Goal: Task Accomplishment & Management: Manage account settings

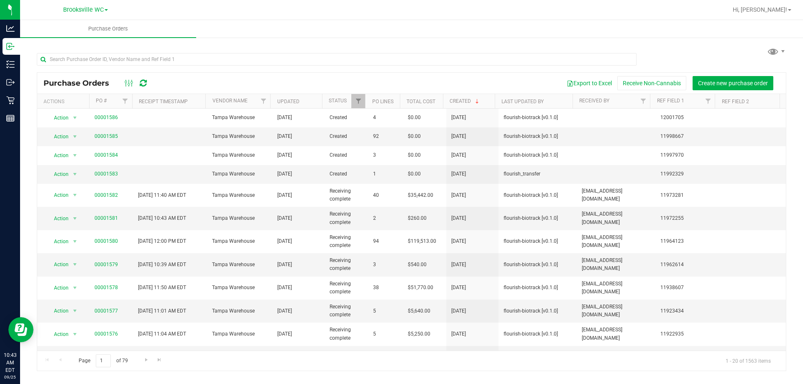
click at [260, 77] on div "Export to Excel Receive Non-Cannabis Create new purchase order" at bounding box center [468, 83] width 624 height 14
click at [105, 174] on link "00001583" at bounding box center [106, 174] width 23 height 6
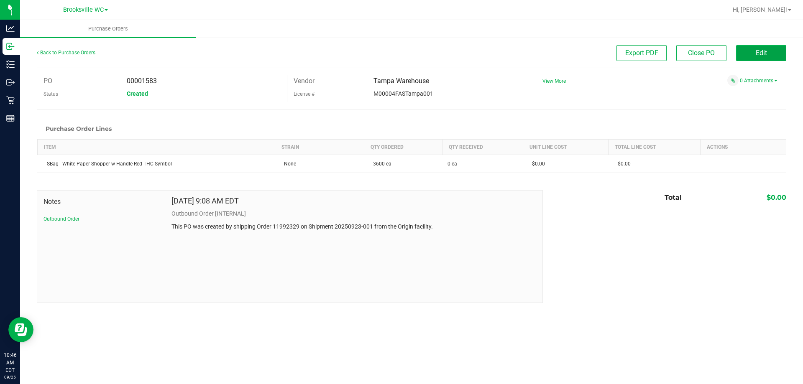
click at [762, 56] on span "Edit" at bounding box center [761, 53] width 11 height 8
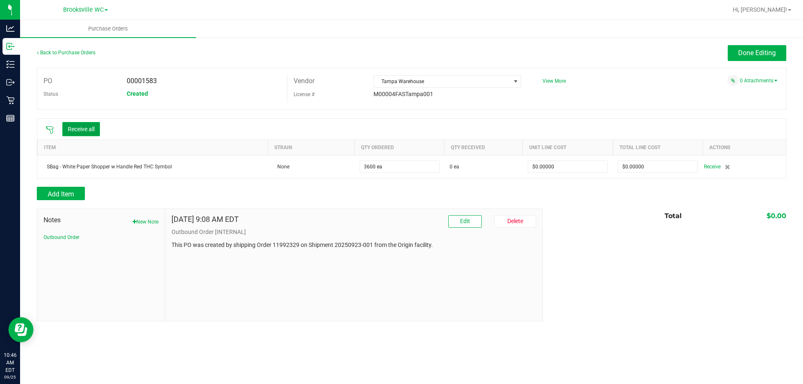
click at [80, 130] on button "Receive all" at bounding box center [81, 129] width 38 height 14
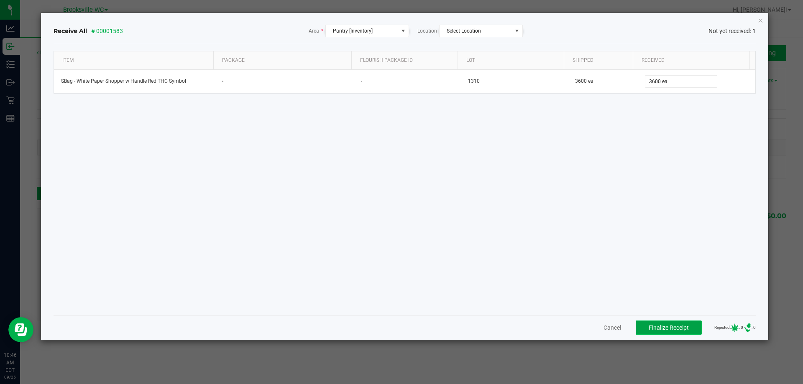
click at [671, 328] on span "Finalize Receipt" at bounding box center [669, 328] width 40 height 7
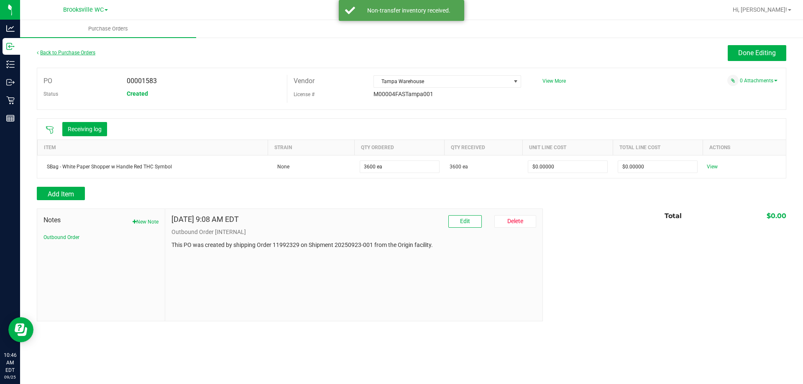
click at [72, 51] on link "Back to Purchase Orders" at bounding box center [66, 53] width 59 height 6
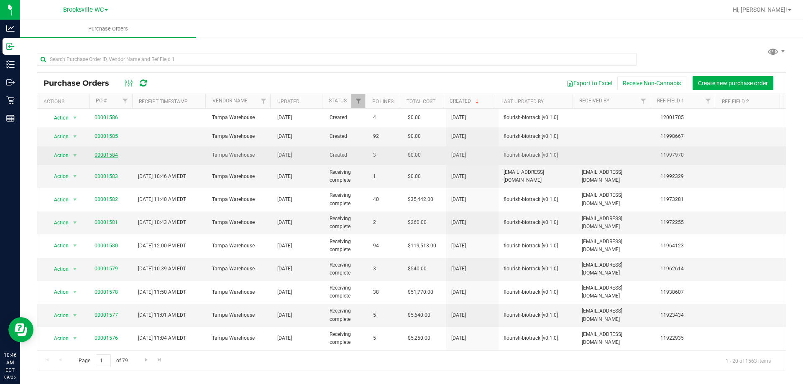
click at [110, 154] on link "00001584" at bounding box center [106, 155] width 23 height 6
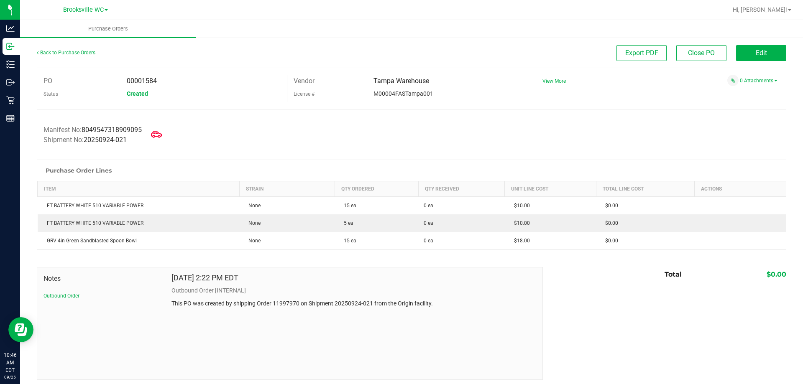
click at [158, 138] on icon at bounding box center [156, 134] width 11 height 11
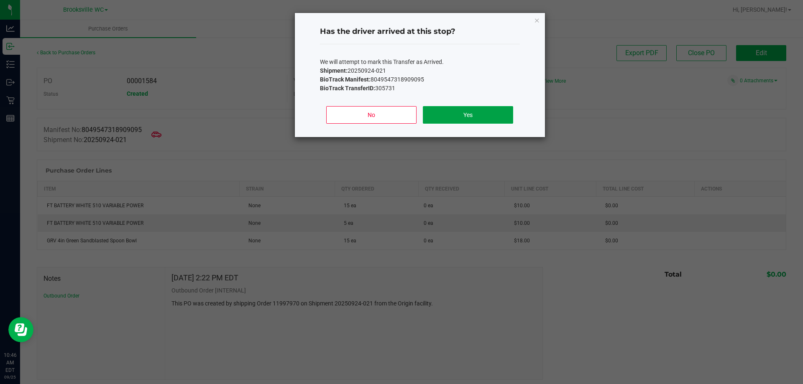
click at [497, 119] on button "Yes" at bounding box center [468, 115] width 90 height 18
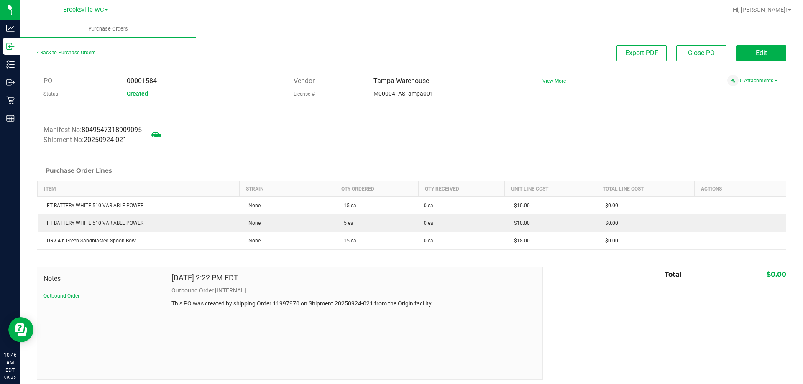
click at [79, 54] on link "Back to Purchase Orders" at bounding box center [66, 53] width 59 height 6
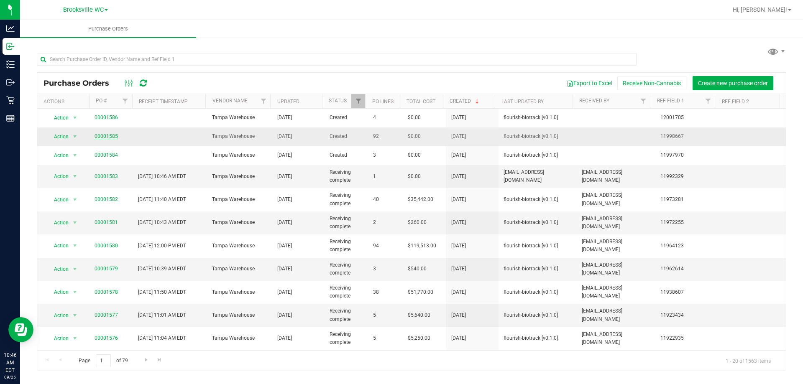
click at [110, 136] on link "00001585" at bounding box center [106, 136] width 23 height 6
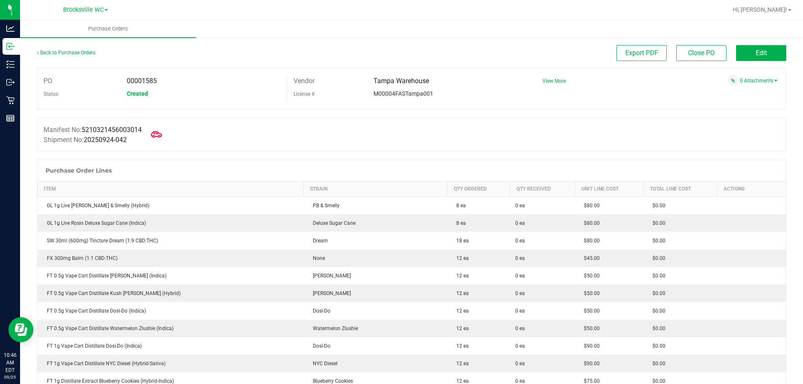
click at [166, 135] on span at bounding box center [156, 135] width 18 height 18
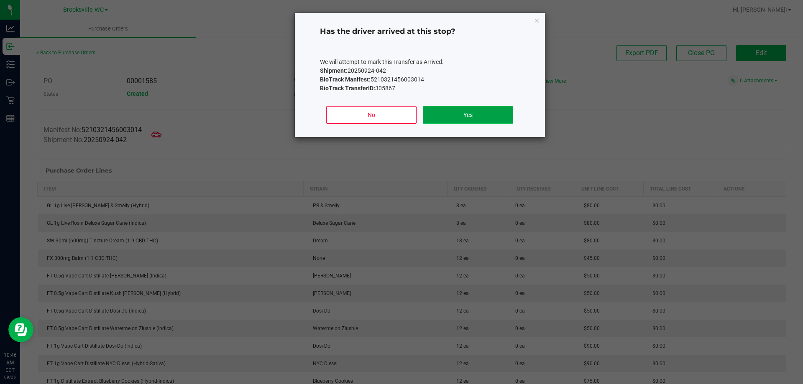
click at [458, 115] on button "Yes" at bounding box center [468, 115] width 90 height 18
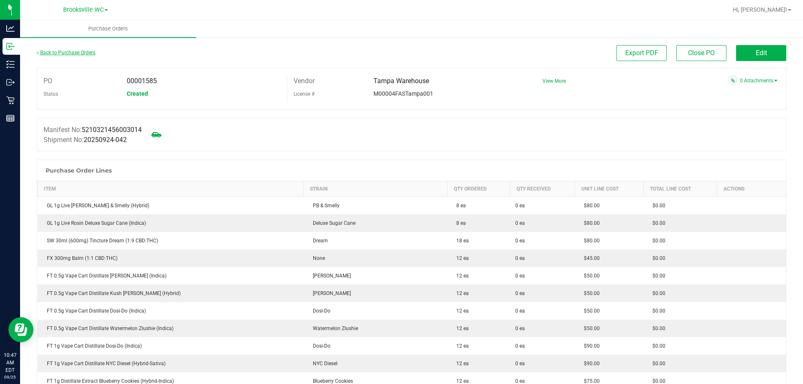
click at [72, 51] on link "Back to Purchase Orders" at bounding box center [66, 53] width 59 height 6
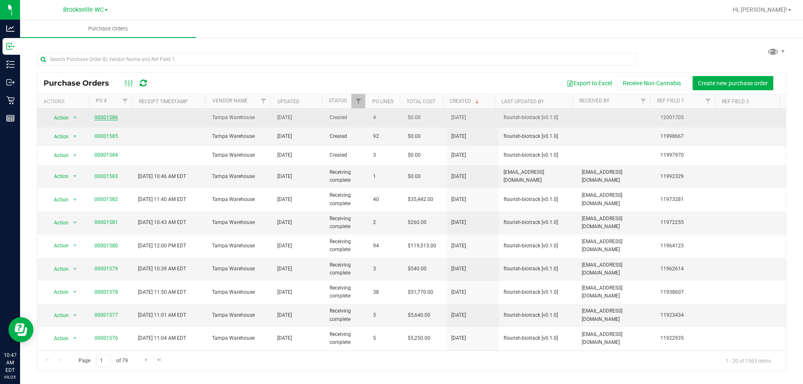
click at [113, 118] on link "00001586" at bounding box center [106, 118] width 23 height 6
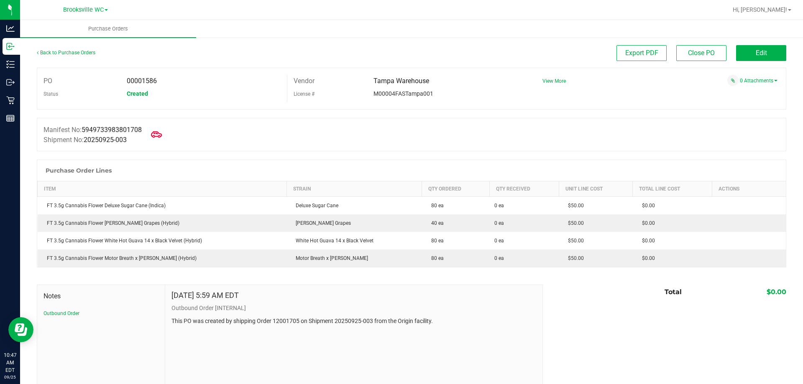
click at [160, 136] on icon at bounding box center [156, 134] width 11 height 6
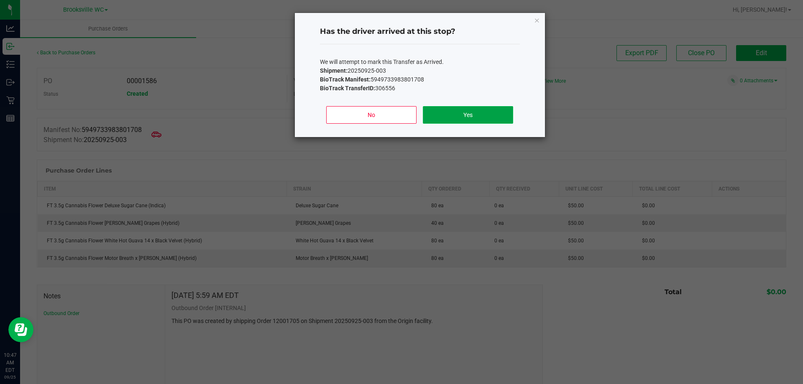
click at [492, 120] on button "Yes" at bounding box center [468, 115] width 90 height 18
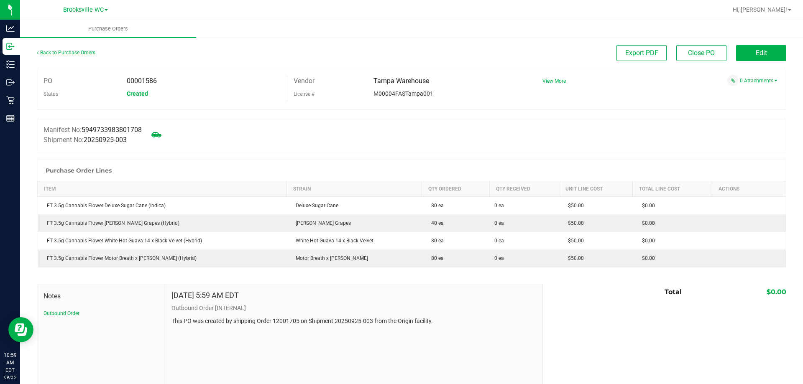
click at [84, 50] on link "Back to Purchase Orders" at bounding box center [66, 53] width 59 height 6
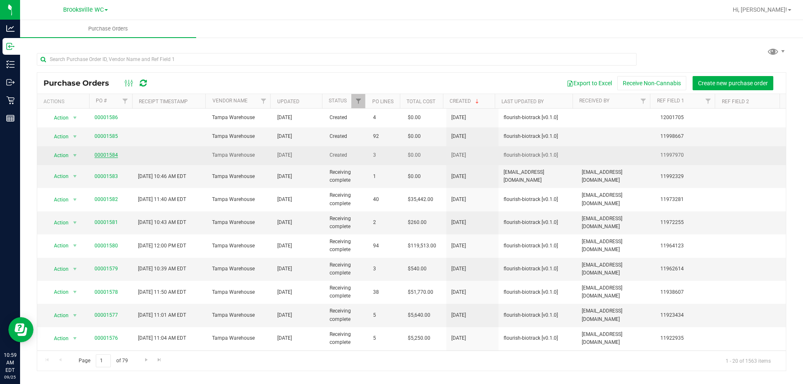
click at [113, 156] on link "00001584" at bounding box center [106, 155] width 23 height 6
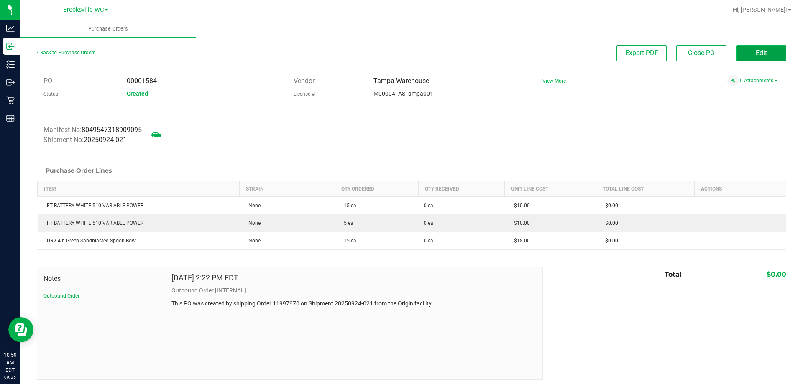
click at [748, 54] on button "Edit" at bounding box center [761, 53] width 50 height 16
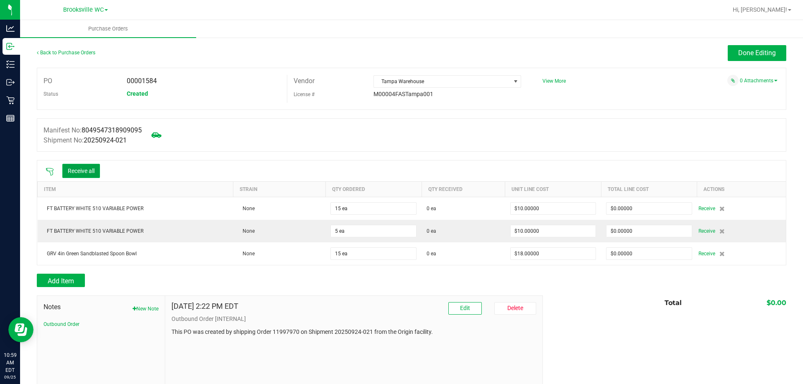
click at [90, 168] on button "Receive all" at bounding box center [81, 171] width 38 height 14
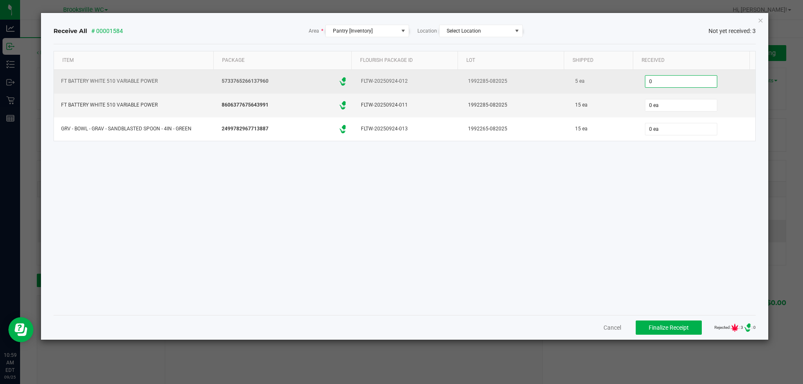
click at [673, 83] on input "0" at bounding box center [682, 82] width 72 height 12
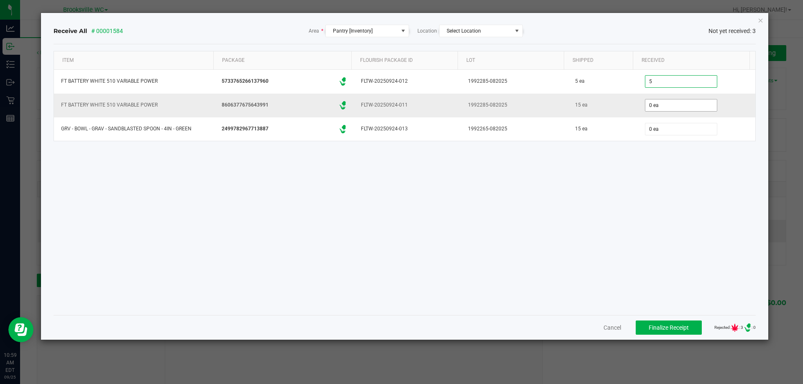
type input "5 ea"
click at [679, 108] on input "0" at bounding box center [682, 106] width 72 height 12
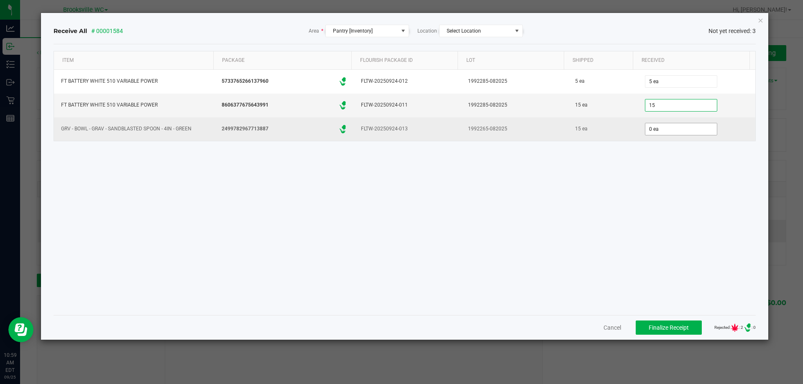
type input "15 ea"
click at [673, 125] on input "0" at bounding box center [682, 129] width 72 height 12
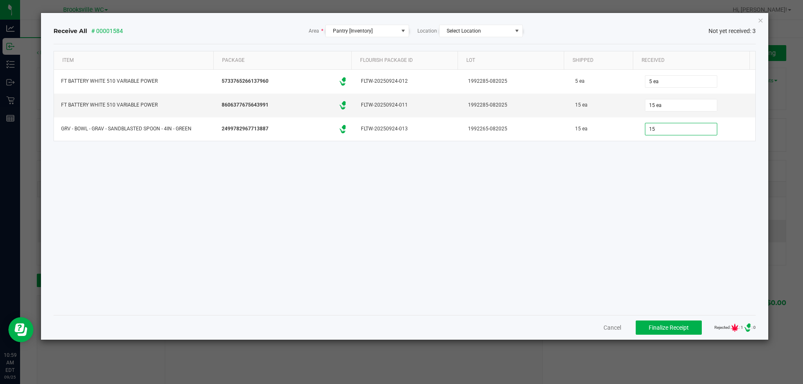
type input "15 ea"
click at [624, 200] on div "Item Package Flourish Package ID Lot Shipped Received FT BATTERY WHITE 510 VARI…" at bounding box center [405, 180] width 703 height 258
click at [659, 335] on button "Finalize Receipt" at bounding box center [669, 328] width 66 height 14
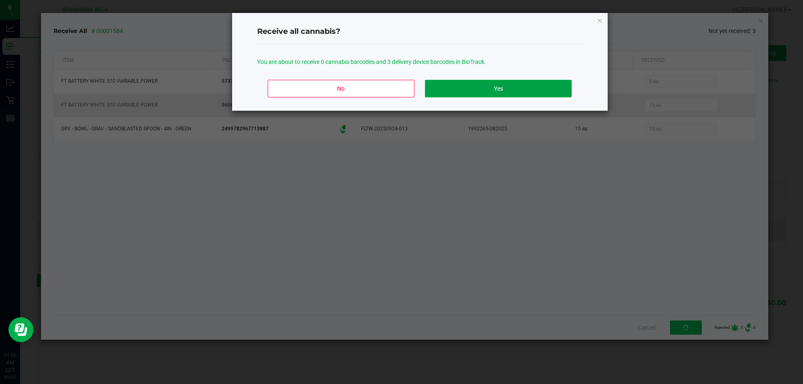
click at [484, 95] on button "Yes" at bounding box center [498, 89] width 146 height 18
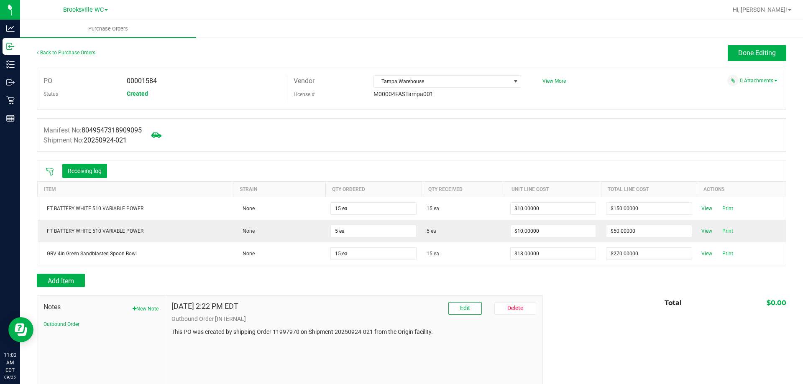
click at [87, 49] on div "Back to Purchase Orders" at bounding box center [130, 52] width 187 height 15
click at [84, 52] on link "Back to Purchase Orders" at bounding box center [66, 53] width 59 height 6
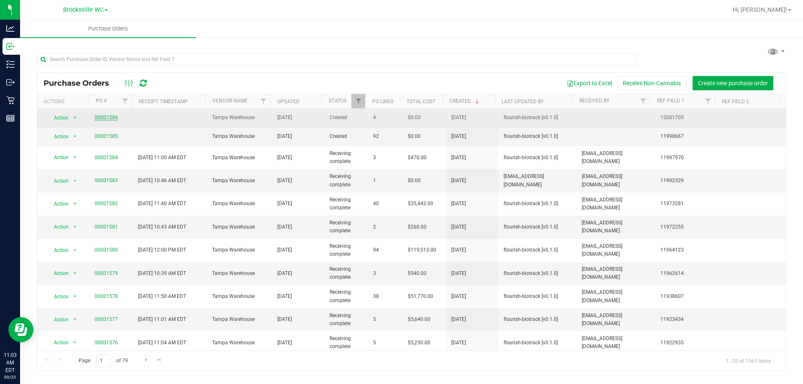
click at [113, 115] on link "00001586" at bounding box center [106, 118] width 23 height 6
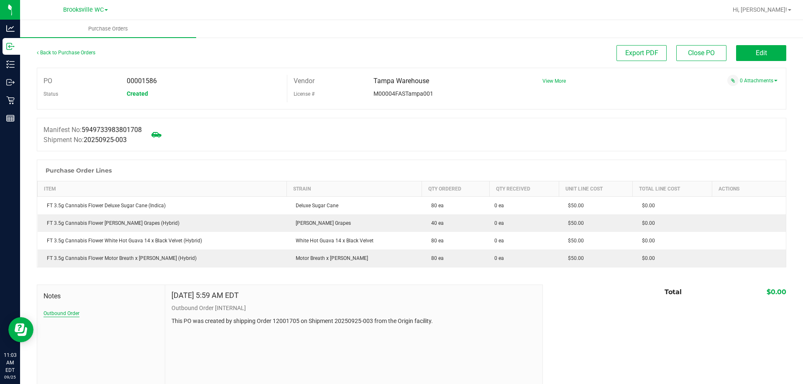
click at [61, 310] on button "Outbound Order" at bounding box center [62, 314] width 36 height 8
click at [268, 158] on div at bounding box center [412, 155] width 750 height 8
click at [769, 54] on button "Edit" at bounding box center [761, 53] width 50 height 16
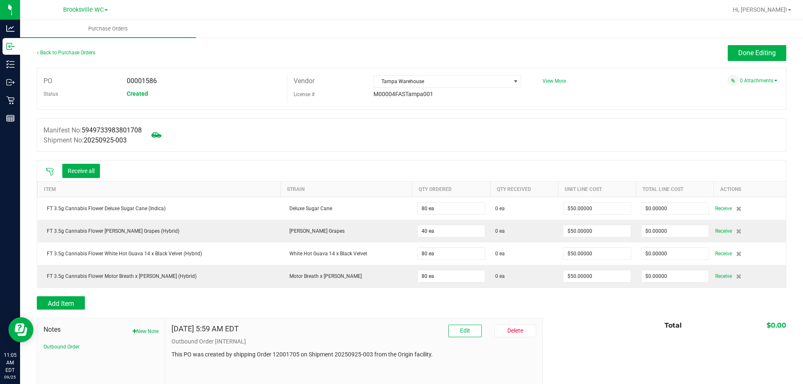
click at [52, 174] on icon at bounding box center [50, 172] width 8 height 8
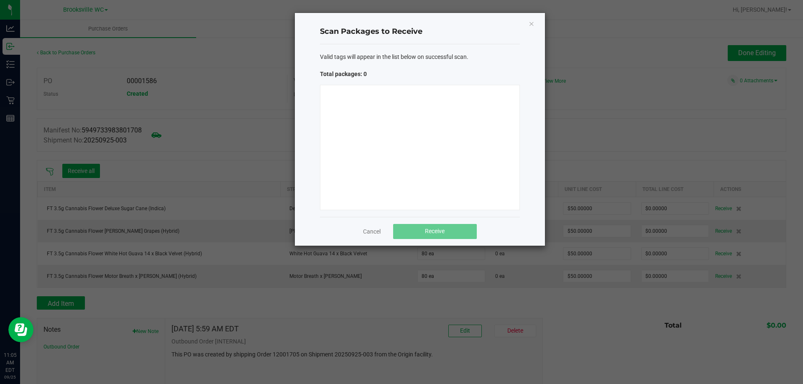
click at [419, 111] on div at bounding box center [420, 148] width 200 height 126
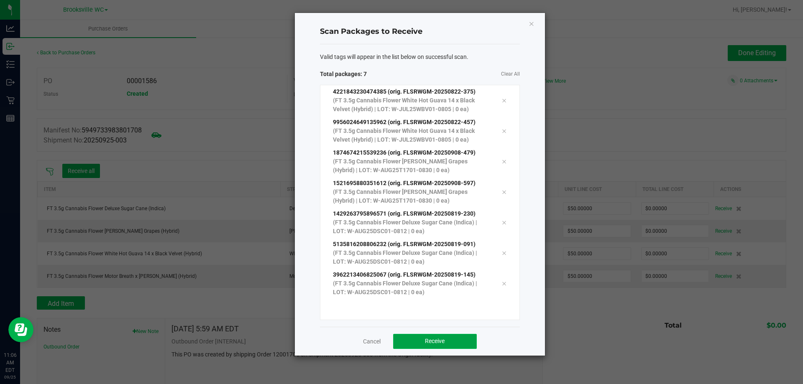
click at [447, 341] on button "Receive" at bounding box center [435, 341] width 84 height 15
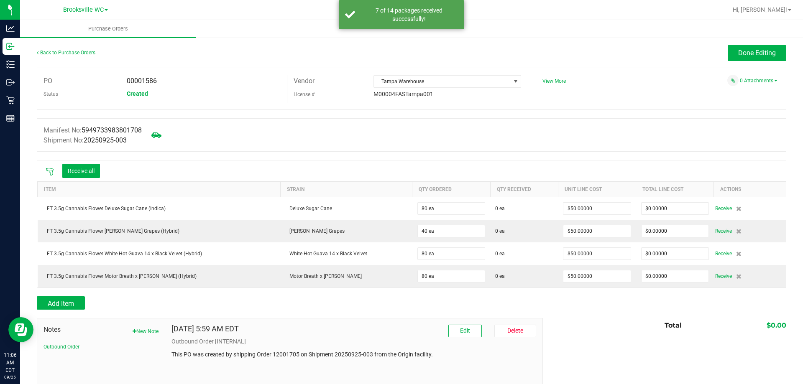
click at [51, 172] on icon at bounding box center [50, 172] width 8 height 8
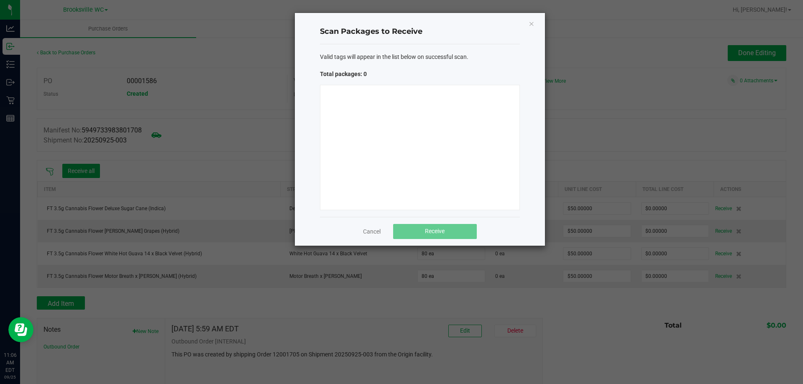
click at [408, 115] on div at bounding box center [420, 148] width 200 height 126
click at [379, 229] on link "Cancel" at bounding box center [372, 232] width 18 height 8
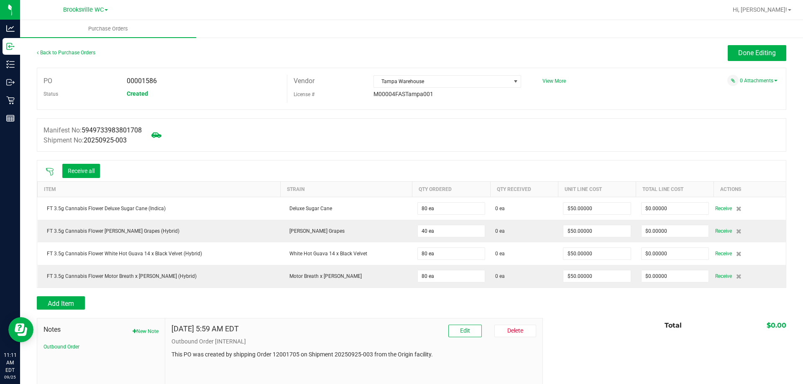
click at [52, 170] on icon at bounding box center [50, 172] width 8 height 8
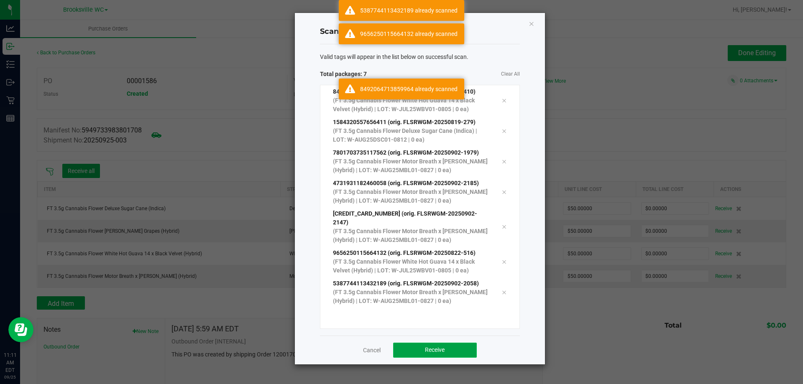
click at [453, 343] on button "Receive" at bounding box center [435, 350] width 84 height 15
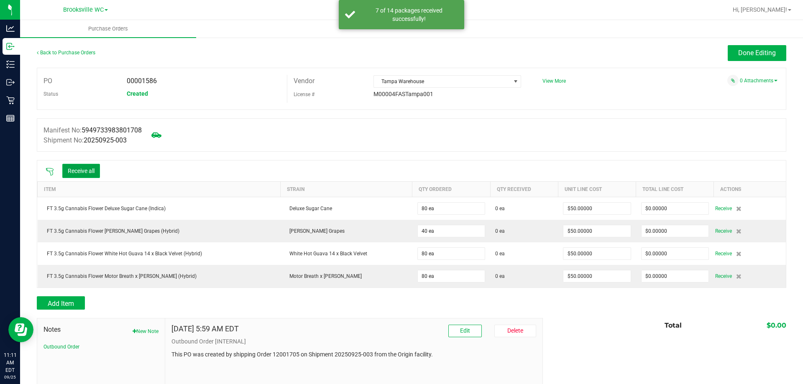
click at [85, 172] on button "Receive all" at bounding box center [81, 171] width 38 height 14
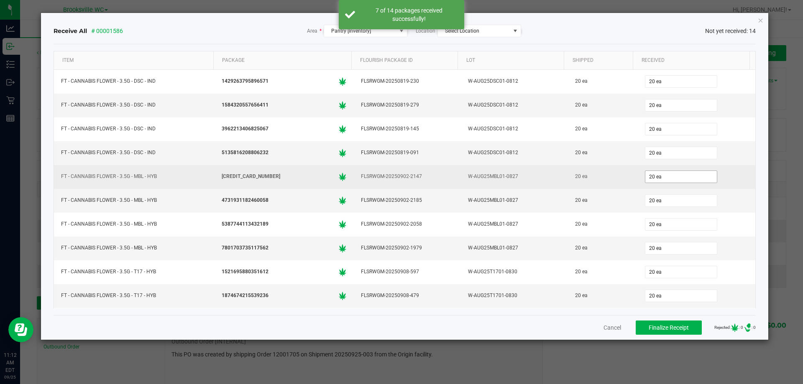
scroll to position [95, 0]
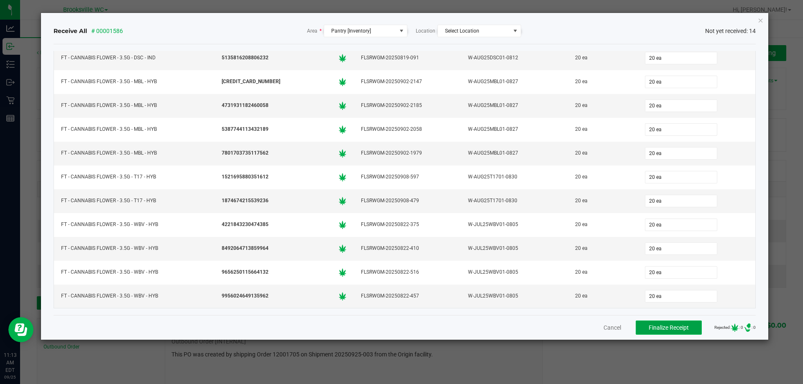
click at [651, 329] on span "Finalize Receipt" at bounding box center [669, 328] width 40 height 7
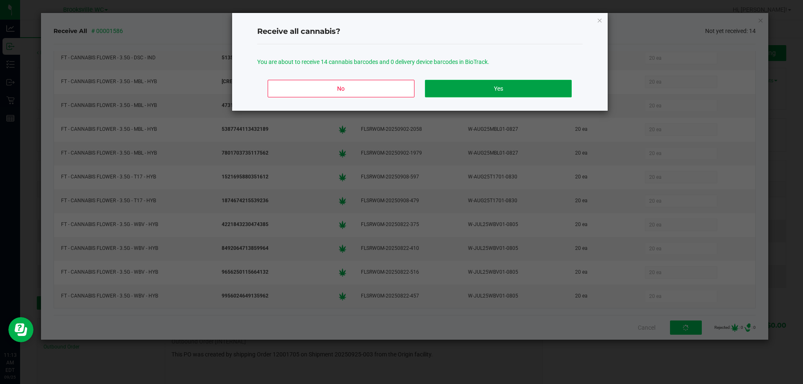
click at [534, 92] on button "Yes" at bounding box center [498, 89] width 146 height 18
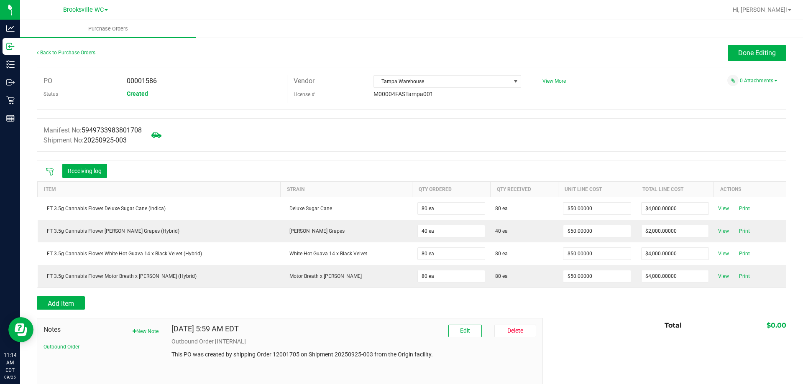
click at [151, 76] on div "00001586" at bounding box center [203, 81] width 167 height 13
copy span "00001586"
click at [68, 50] on link "Back to Purchase Orders" at bounding box center [66, 53] width 59 height 6
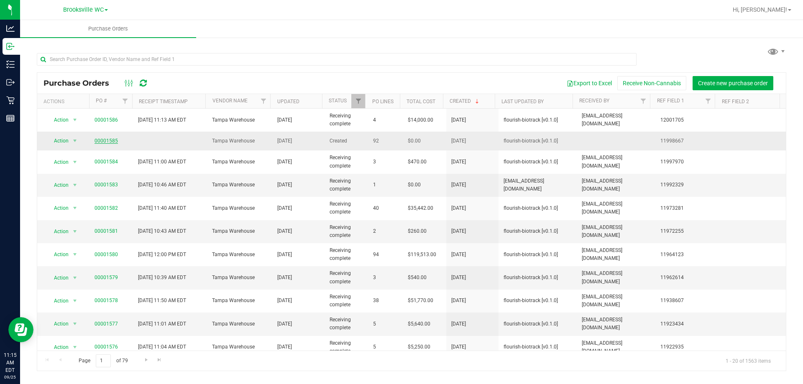
click at [108, 141] on link "00001585" at bounding box center [106, 141] width 23 height 6
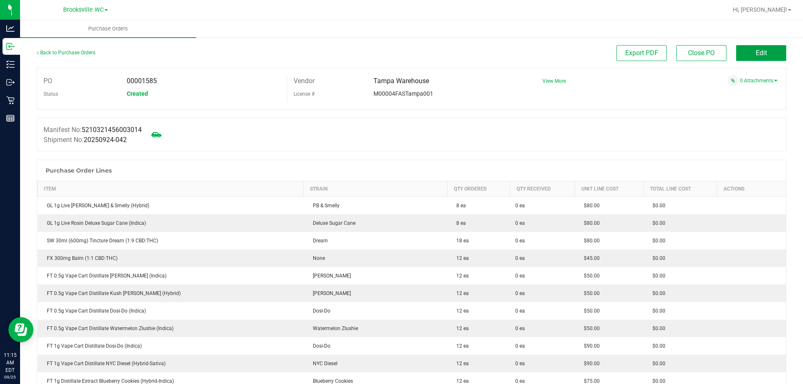
click at [758, 54] on span "Edit" at bounding box center [761, 53] width 11 height 8
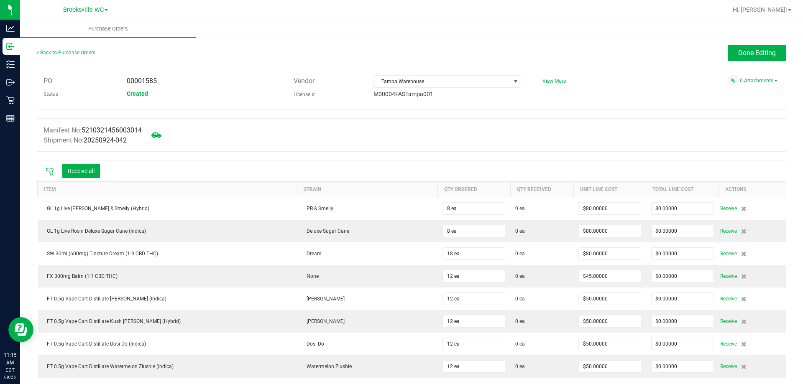
click at [49, 171] on icon at bounding box center [50, 172] width 8 height 8
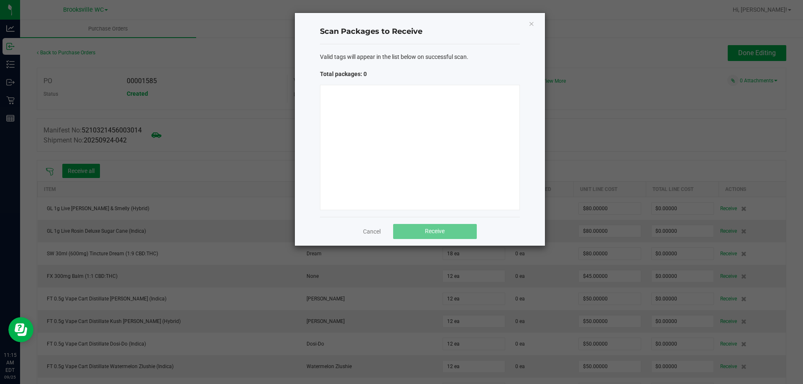
click at [435, 155] on div at bounding box center [420, 148] width 200 height 126
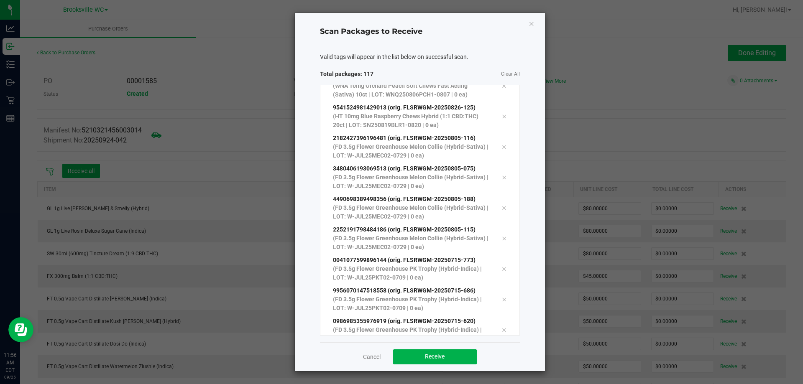
scroll to position [3353, 0]
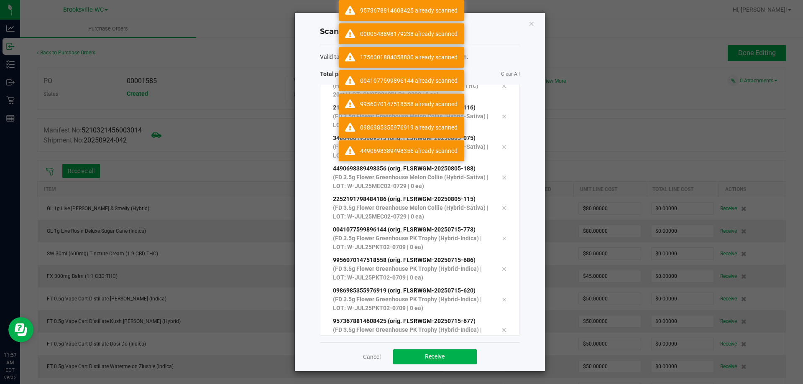
drag, startPoint x: 433, startPoint y: 154, endPoint x: 733, endPoint y: 214, distance: 305.8
click at [523, 187] on body "Analytics Inbound Inventory Outbound Retail Reports 11:57 AM EDT 09/25/2025 09/…" at bounding box center [401, 192] width 803 height 384
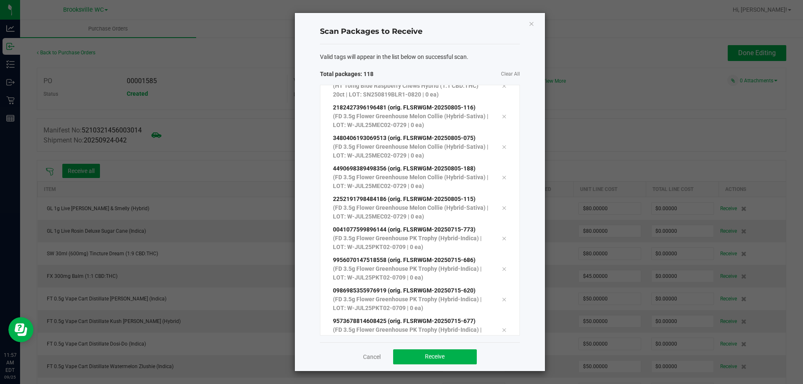
click at [465, 63] on div "Valid tags will appear in the list below on successful scan. Total packages: 11…" at bounding box center [420, 193] width 200 height 298
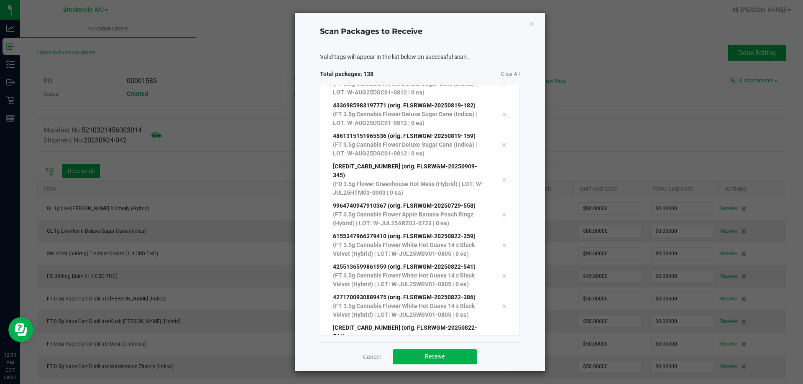
scroll to position [3994, 0]
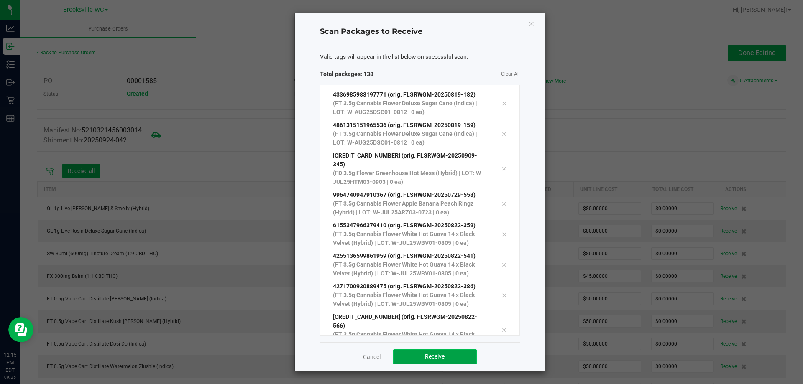
click at [457, 364] on button "Receive" at bounding box center [435, 357] width 84 height 15
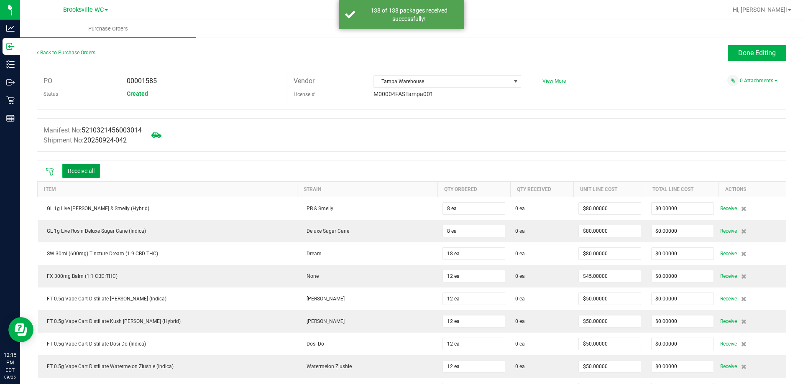
click at [77, 174] on button "Receive all" at bounding box center [81, 171] width 38 height 14
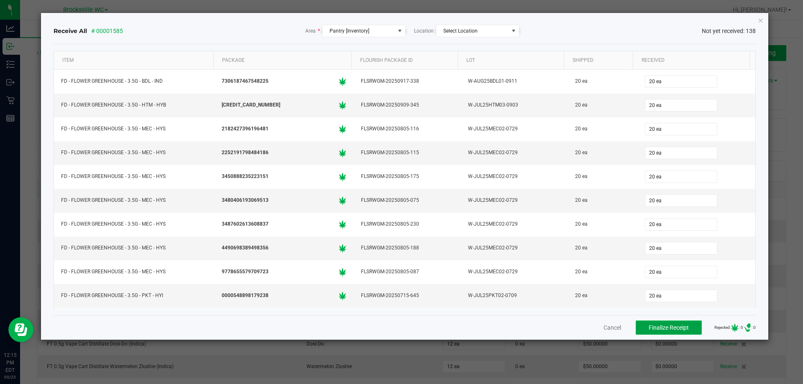
click at [663, 331] on span "Finalize Receipt" at bounding box center [669, 328] width 40 height 7
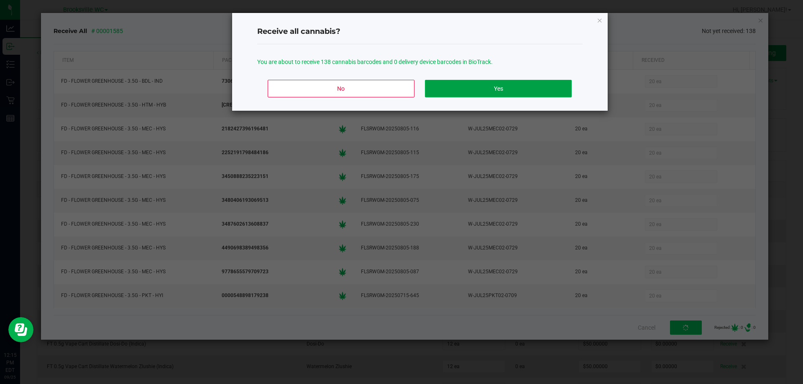
click at [518, 91] on button "Yes" at bounding box center [498, 89] width 146 height 18
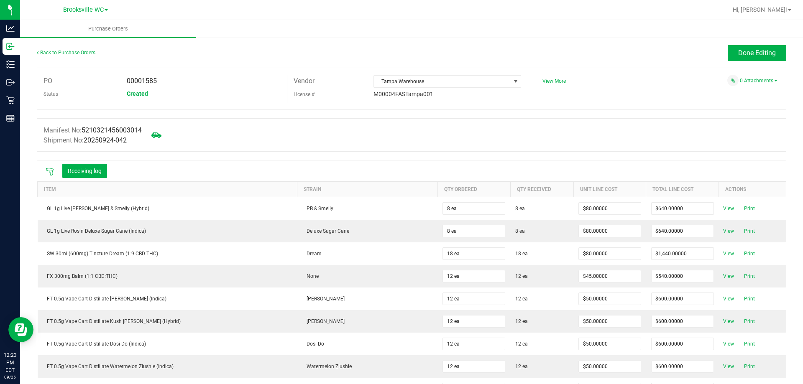
click at [61, 54] on link "Back to Purchase Orders" at bounding box center [66, 53] width 59 height 6
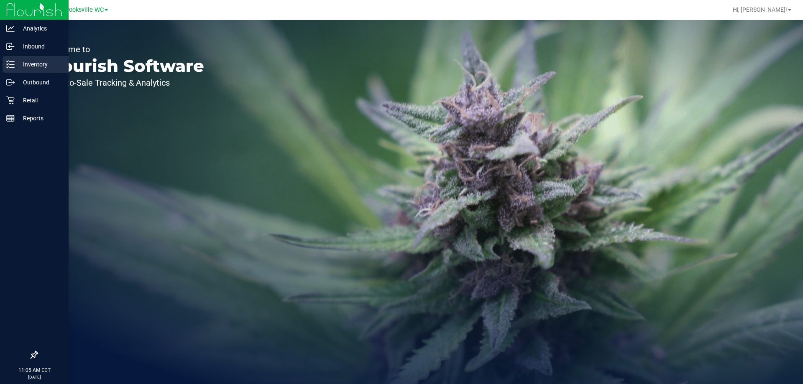
click at [25, 65] on p "Inventory" at bounding box center [40, 64] width 50 height 10
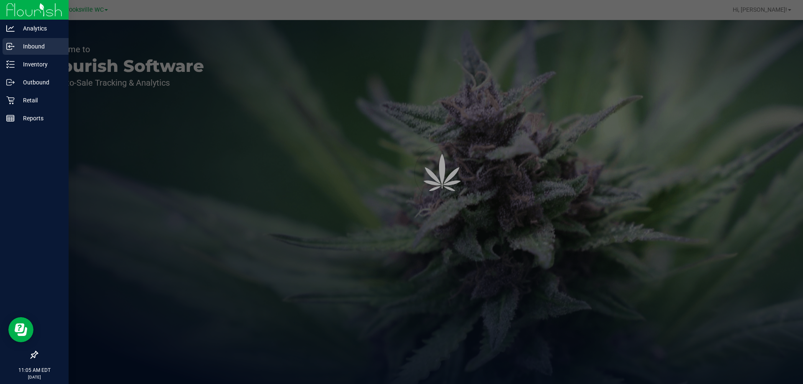
click at [37, 41] on div "Inbound" at bounding box center [36, 46] width 66 height 17
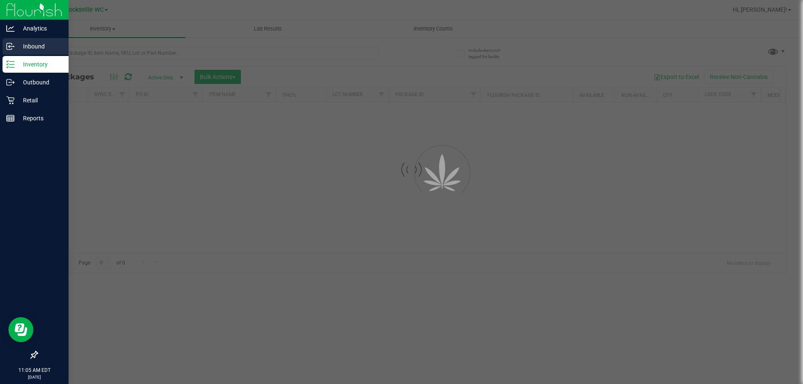
click at [37, 41] on div "Inbound" at bounding box center [36, 46] width 66 height 17
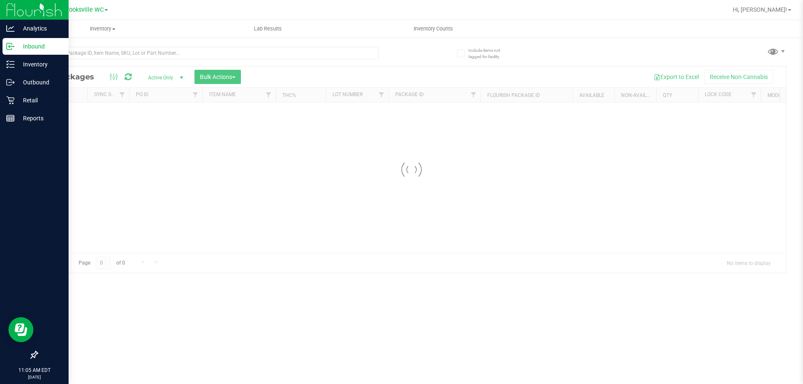
click at [37, 44] on p "Inbound" at bounding box center [40, 46] width 50 height 10
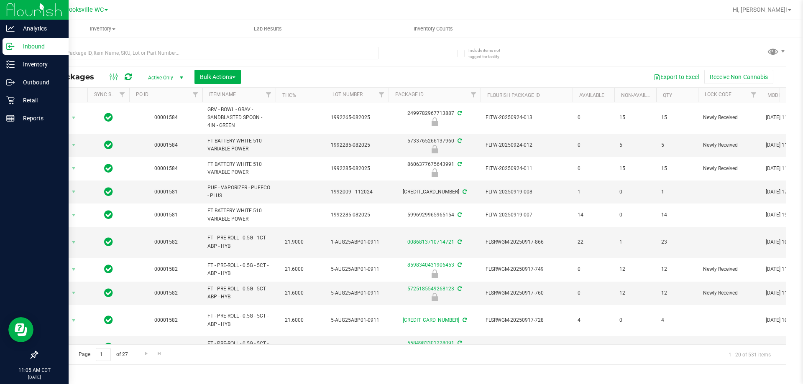
click at [37, 44] on p "Inbound" at bounding box center [40, 46] width 50 height 10
click at [37, 68] on p "Inventory" at bounding box center [40, 64] width 50 height 10
click at [35, 49] on p "Inbound" at bounding box center [40, 46] width 50 height 10
click at [45, 28] on p "Analytics" at bounding box center [40, 28] width 50 height 10
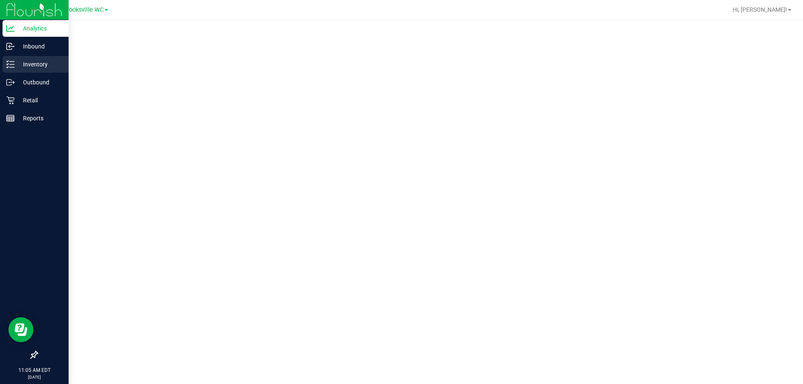
click at [13, 67] on icon at bounding box center [10, 64] width 8 height 8
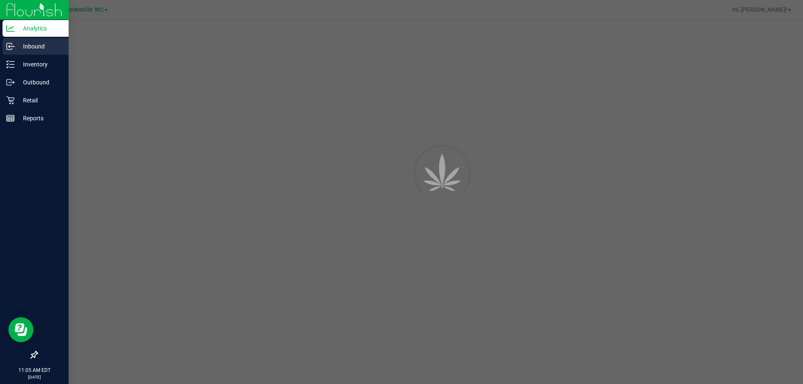
click at [30, 43] on p "Inbound" at bounding box center [40, 46] width 50 height 10
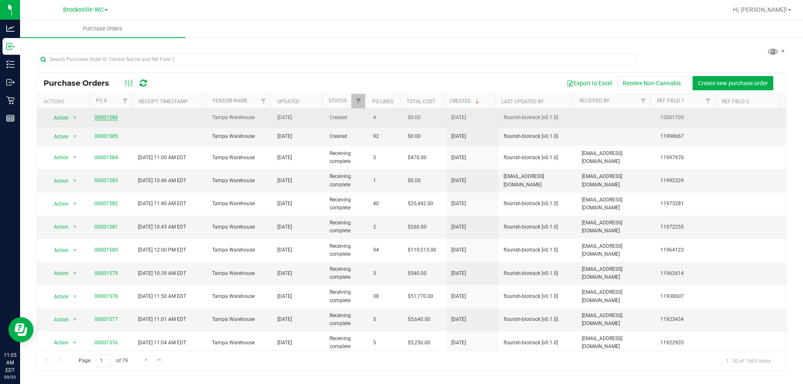
click at [112, 119] on link "00001586" at bounding box center [106, 118] width 23 height 6
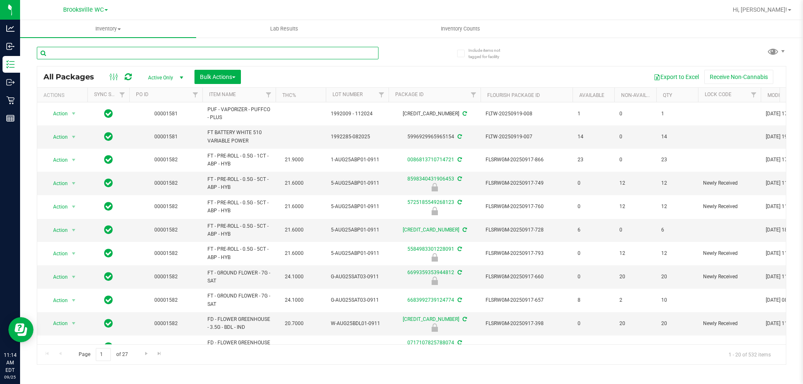
click at [138, 55] on input "text" at bounding box center [208, 53] width 342 height 13
click at [189, 91] on link "Filter" at bounding box center [196, 95] width 14 height 14
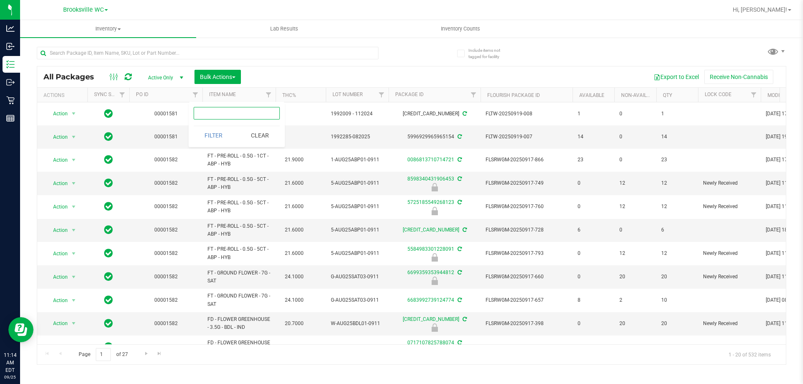
click at [215, 115] on input "text" at bounding box center [237, 113] width 86 height 13
paste input "00001586"
type input "00001586"
click at [210, 130] on button "Filter" at bounding box center [214, 135] width 40 height 18
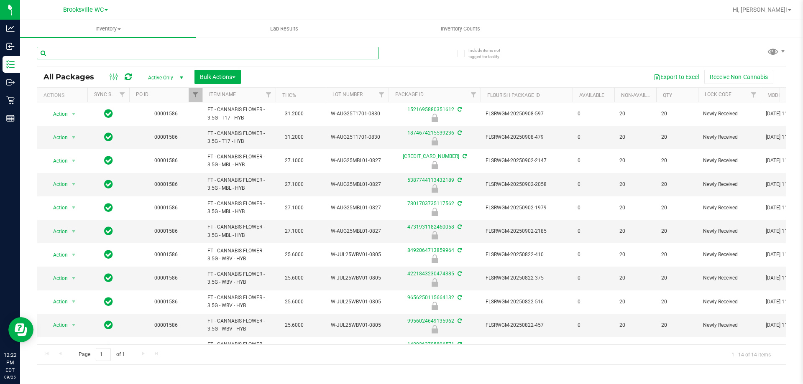
click at [117, 51] on input "text" at bounding box center [208, 53] width 342 height 13
type input "0722561237332525"
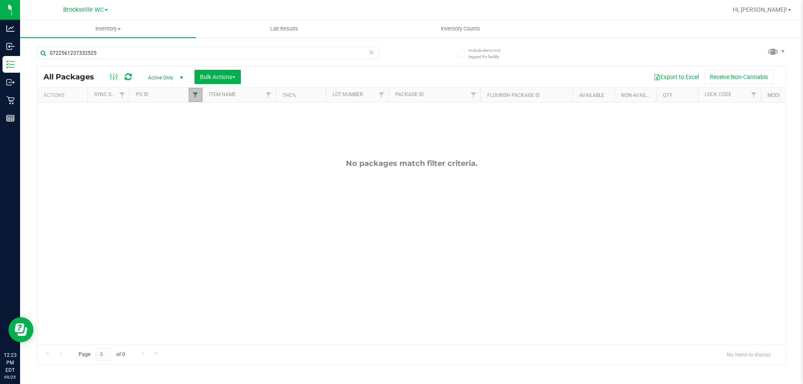
click at [195, 93] on span "Filter" at bounding box center [195, 95] width 7 height 7
click at [254, 138] on button "Clear" at bounding box center [260, 135] width 40 height 18
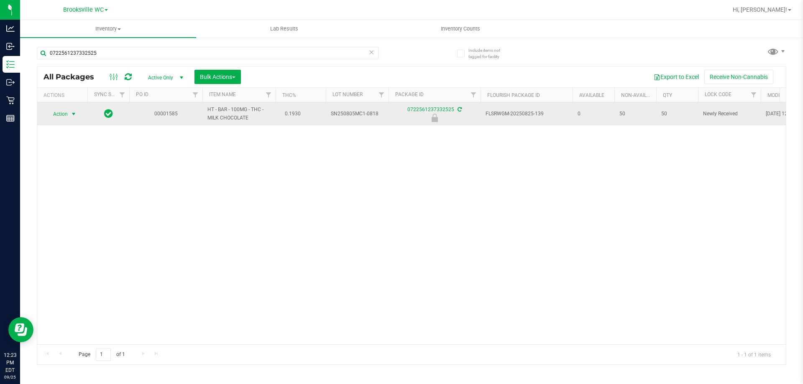
click at [67, 116] on span "Action" at bounding box center [57, 114] width 23 height 12
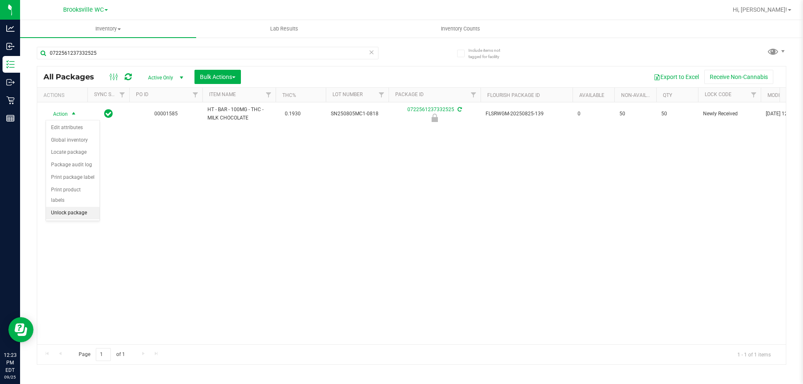
click at [78, 207] on li "Unlock package" at bounding box center [73, 213] width 54 height 13
click at [195, 91] on link "Filter" at bounding box center [196, 95] width 14 height 14
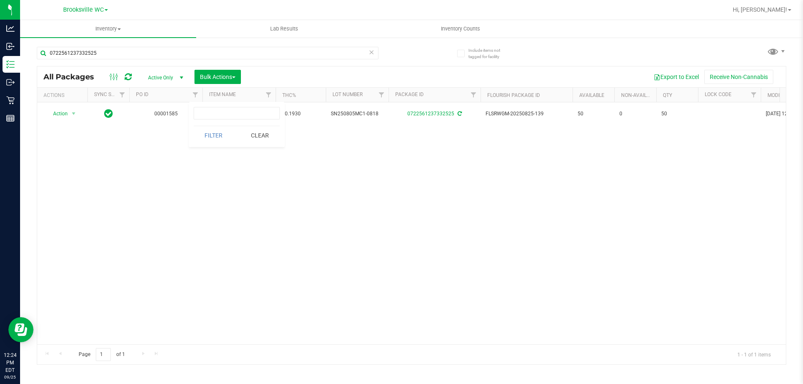
click at [262, 133] on button "Clear" at bounding box center [260, 135] width 40 height 18
click at [103, 56] on input "0722561237332525" at bounding box center [208, 53] width 342 height 13
click at [200, 75] on span "Bulk Actions" at bounding box center [218, 77] width 36 height 7
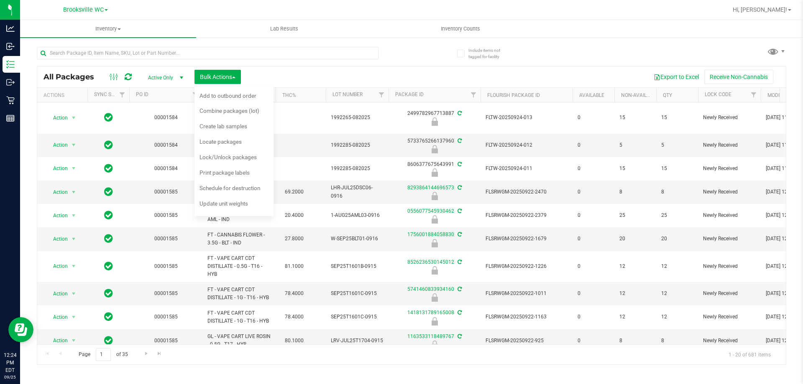
click at [231, 155] on span "Lock/Unlock packages" at bounding box center [228, 157] width 57 height 7
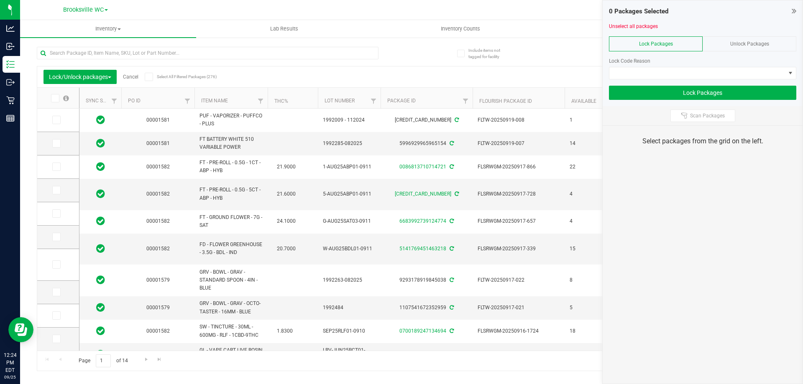
click at [768, 36] on div "Unlock Packages" at bounding box center [750, 43] width 94 height 15
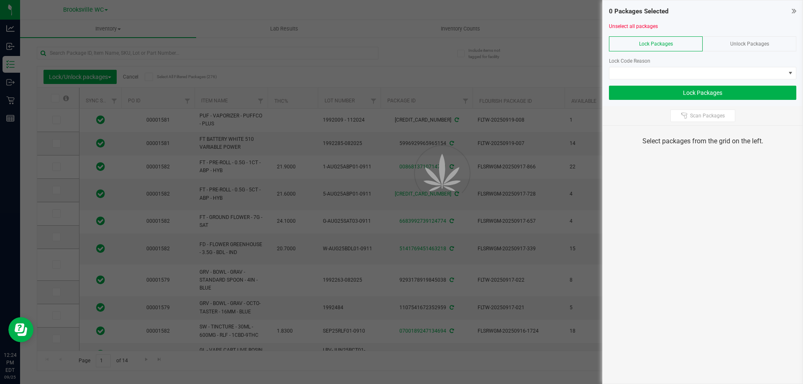
click at [768, 37] on div "Unlock Packages" at bounding box center [750, 43] width 94 height 15
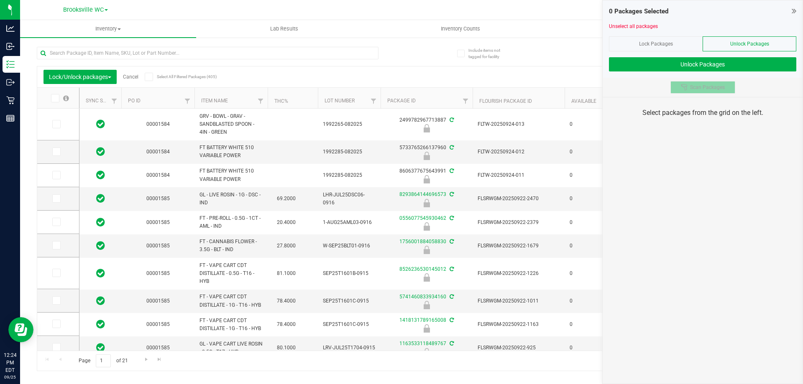
click at [712, 88] on span "Scan Packages" at bounding box center [707, 87] width 35 height 7
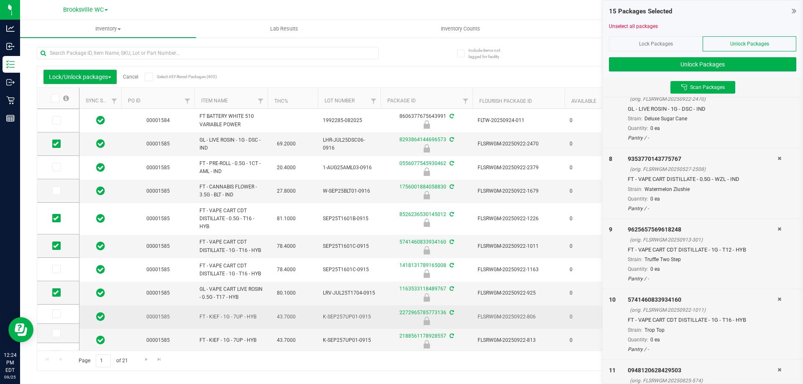
scroll to position [167, 0]
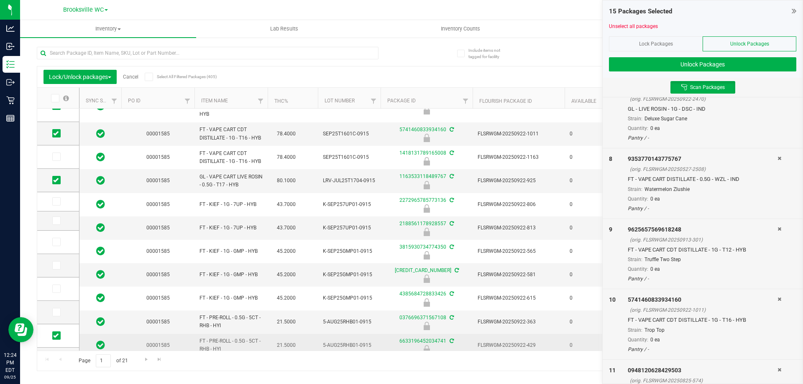
click at [555, 304] on td "FLSRWGM-20250922-615" at bounding box center [519, 298] width 92 height 23
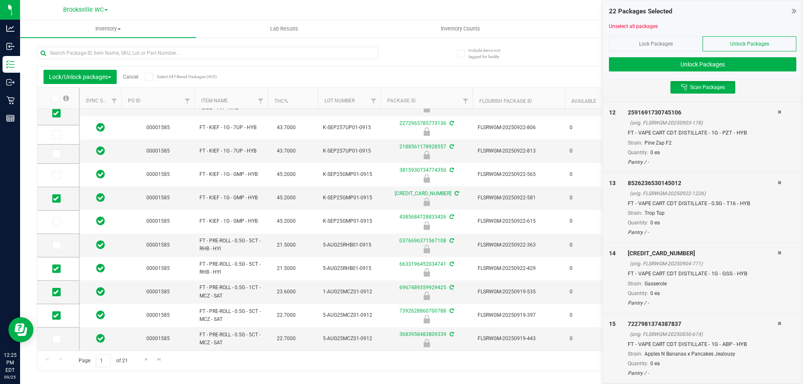
scroll to position [0, 0]
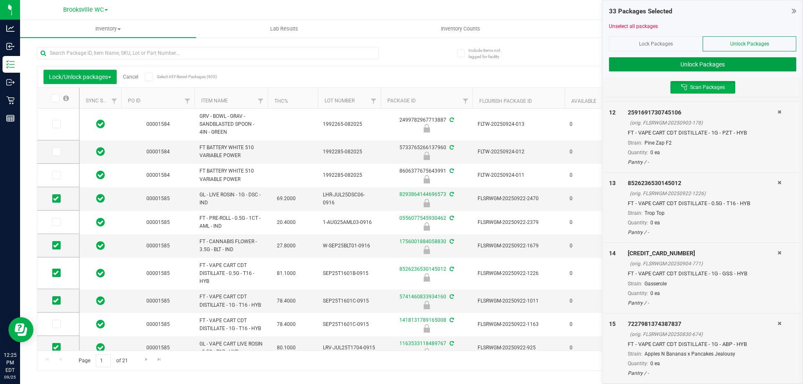
click at [665, 71] on button "Unlock Packages" at bounding box center [702, 64] width 187 height 14
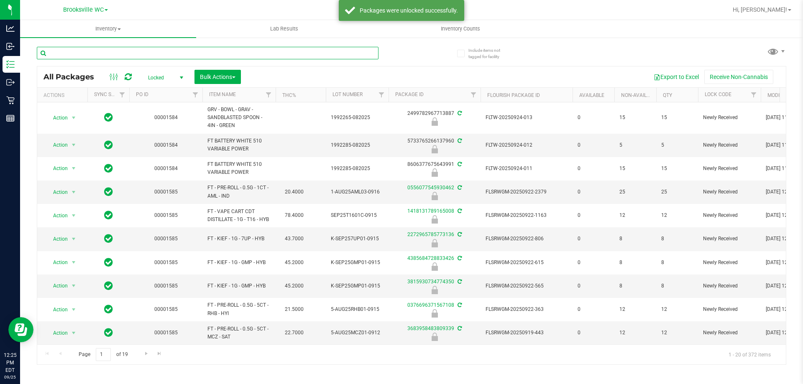
click at [202, 50] on input "text" at bounding box center [208, 53] width 342 height 13
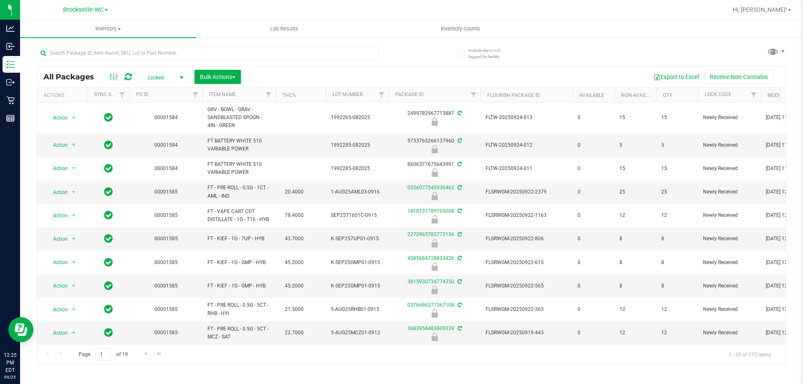
click at [165, 74] on span "Locked" at bounding box center [164, 78] width 46 height 12
click at [169, 89] on li "Active Only" at bounding box center [163, 91] width 45 height 13
